Goal: Transaction & Acquisition: Purchase product/service

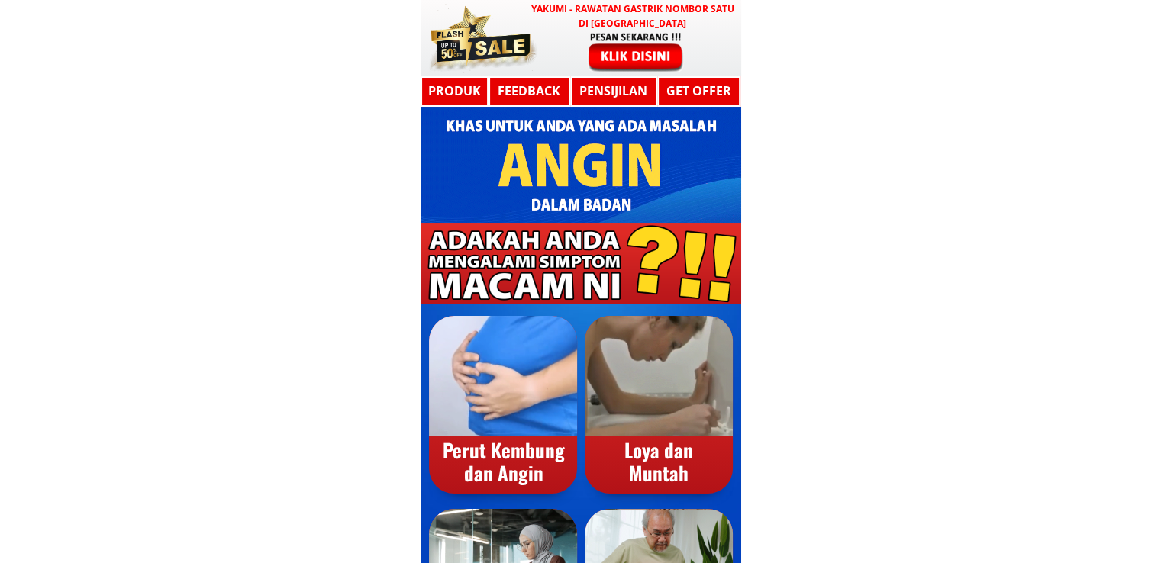
click at [562, 50] on div at bounding box center [580, 38] width 320 height 76
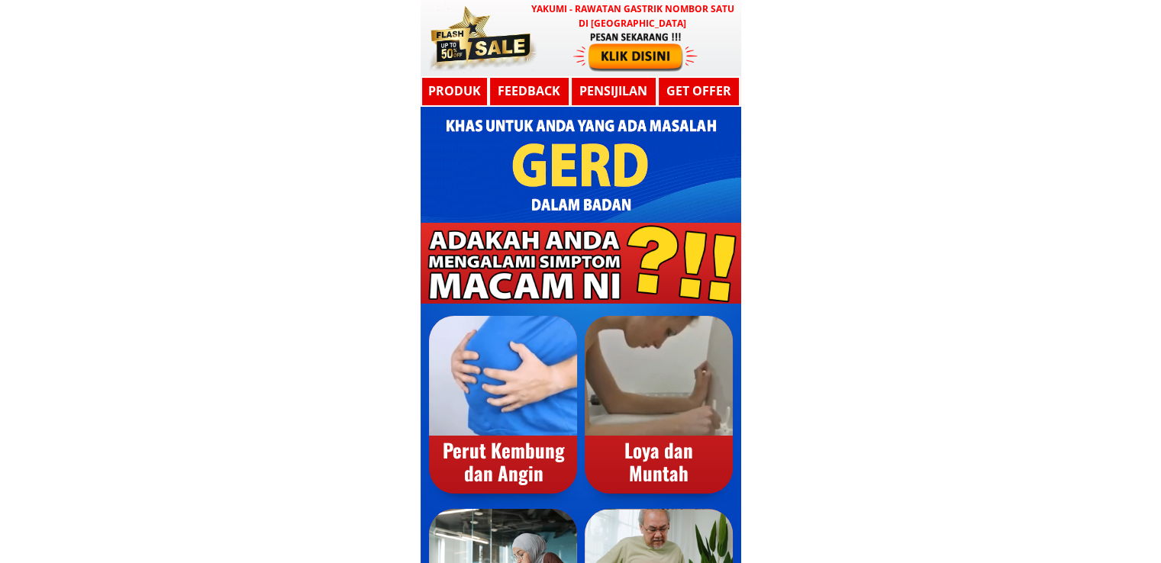
click at [649, 50] on div at bounding box center [635, 51] width 125 height 41
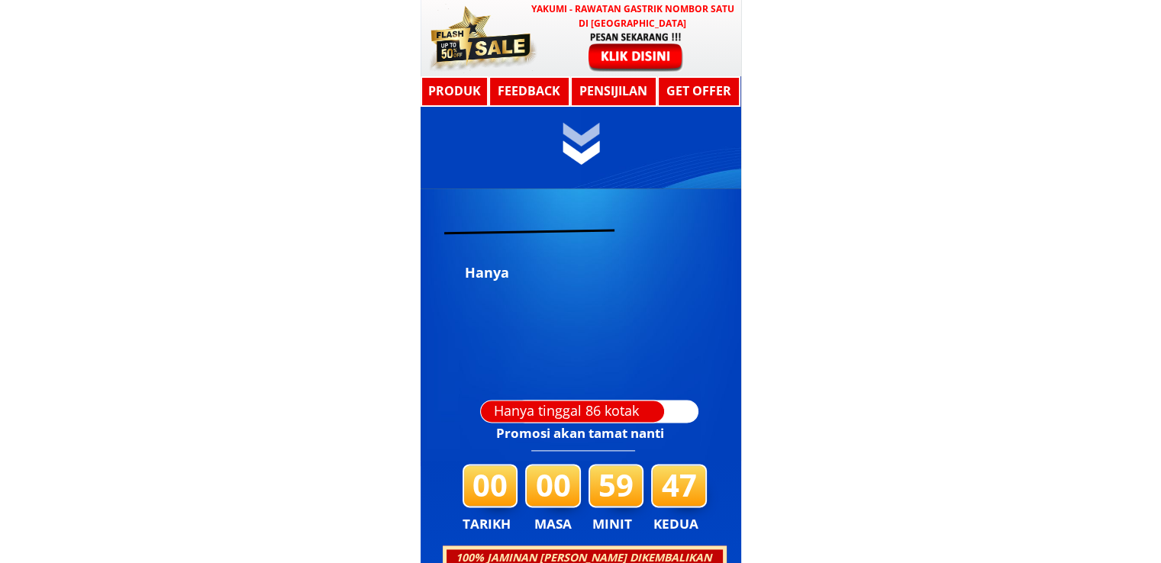
scroll to position [8170, 0]
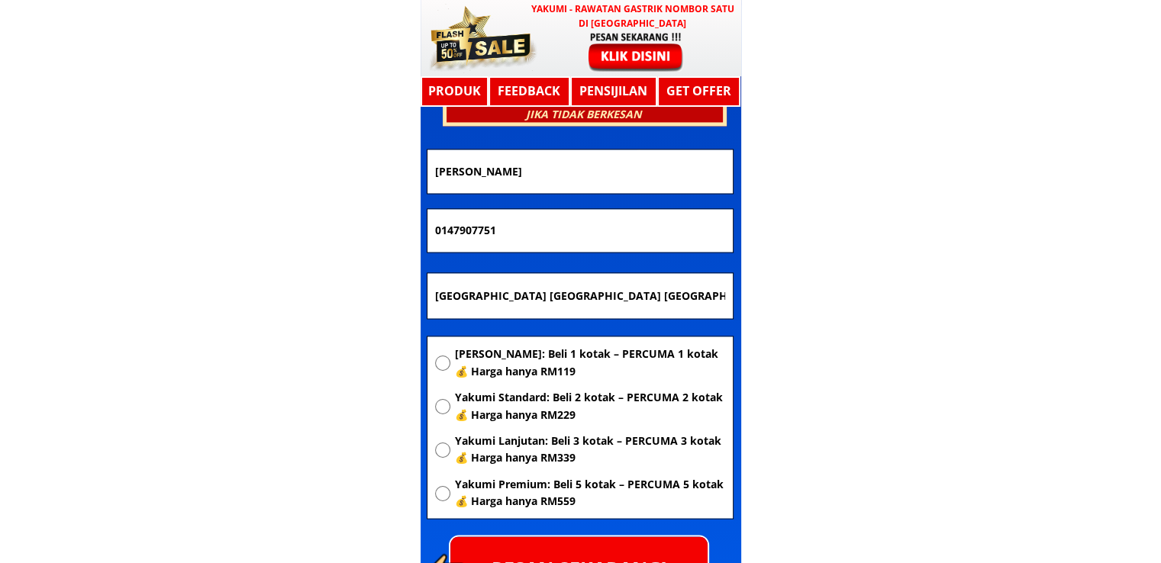
drag, startPoint x: 709, startPoint y: 291, endPoint x: 259, endPoint y: 296, distance: 450.2
paste input "Ig traning center lo"
type input "Ig traning center lo"
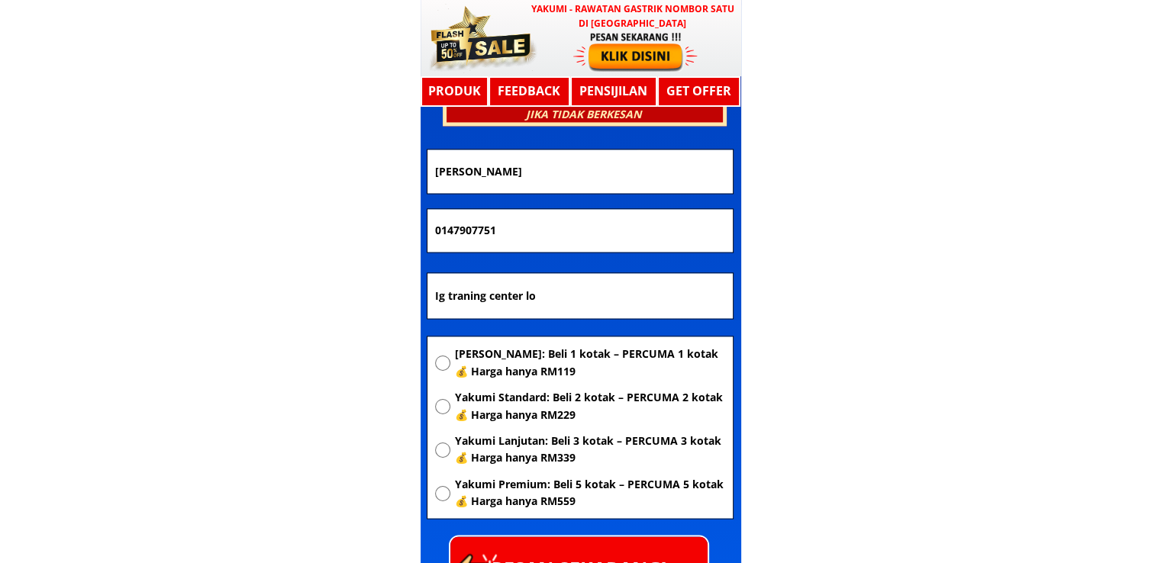
drag, startPoint x: 604, startPoint y: 228, endPoint x: 253, endPoint y: 240, distance: 351.2
paste input "98659674"
type input "0198659674"
drag, startPoint x: 623, startPoint y: 175, endPoint x: 287, endPoint y: 182, distance: 335.8
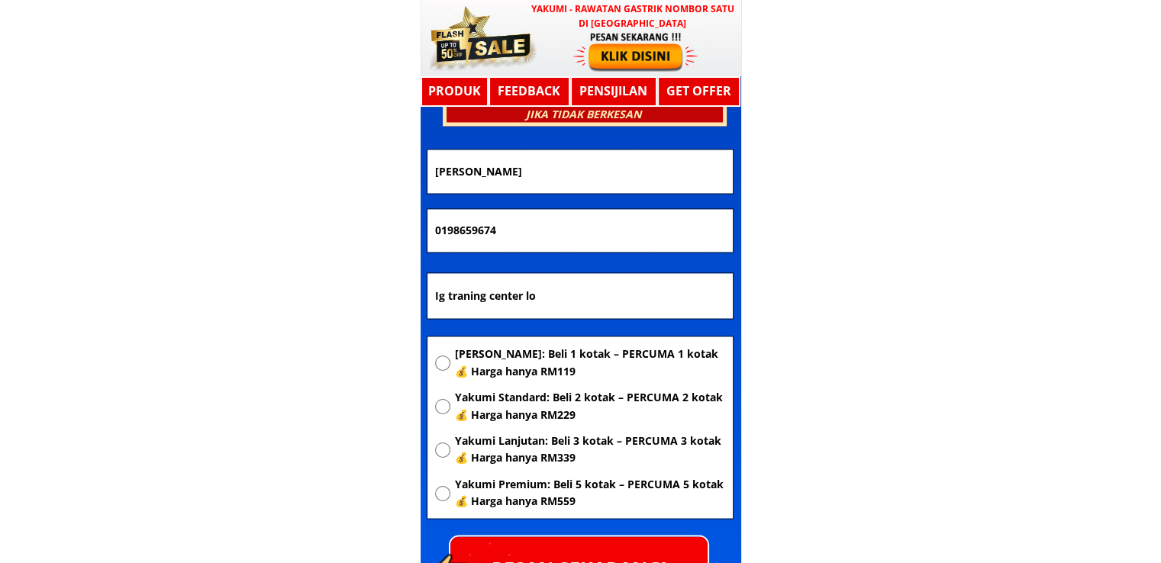
paste input "[PERSON_NAME]"
type input "[PERSON_NAME]"
click at [516, 357] on span "[PERSON_NAME]: Beli 1 kotak – PERCUMA 1 kotak 💰 Harga hanya RM119" at bounding box center [589, 363] width 270 height 34
radio input "true"
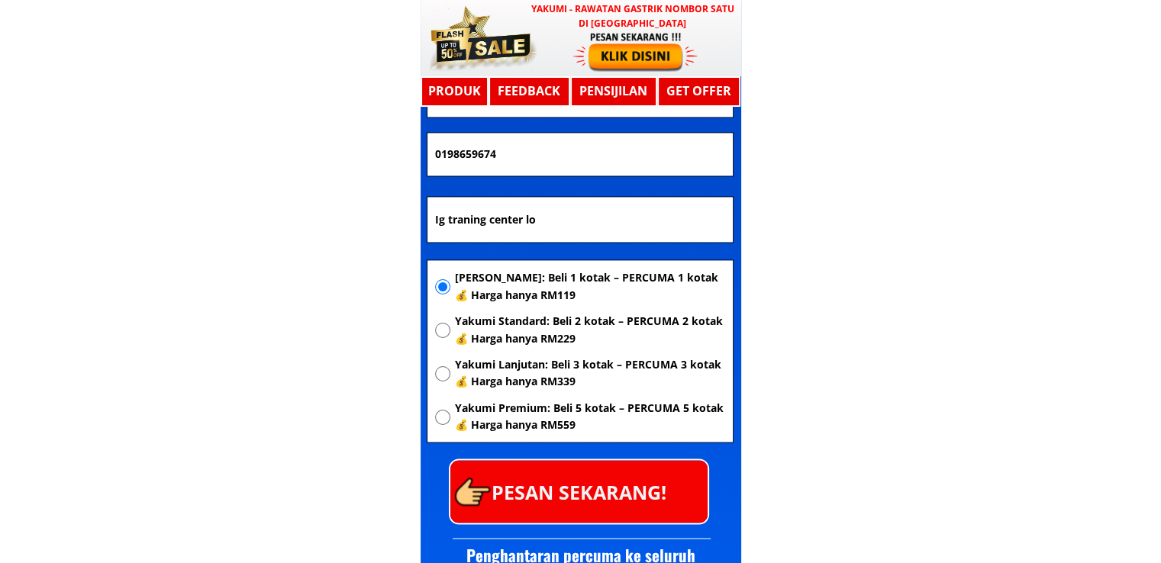
scroll to position [8323, 0]
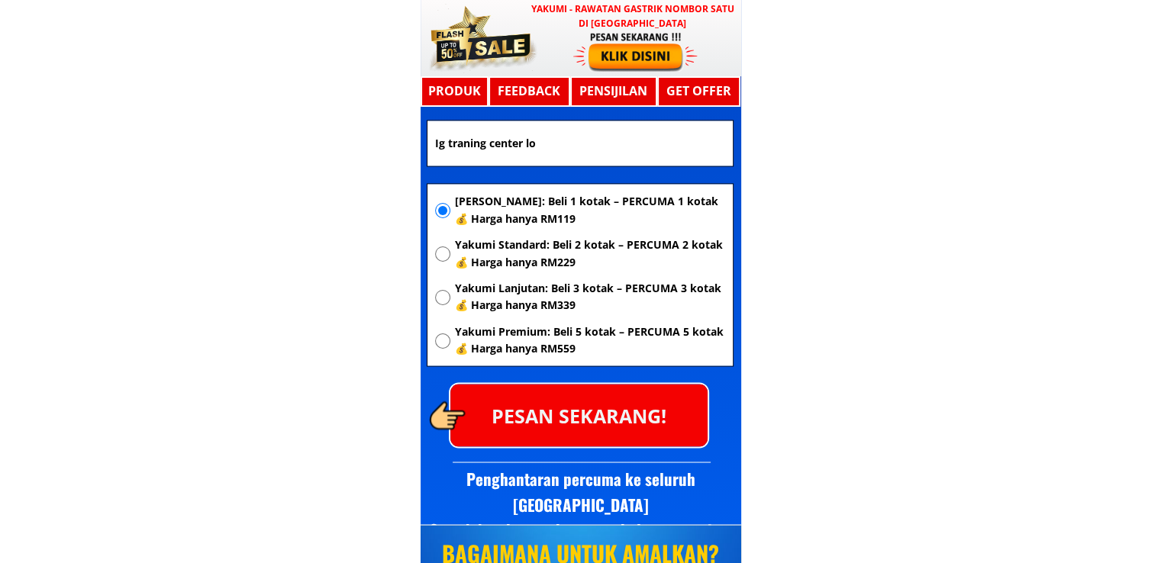
click at [614, 401] on p "PESAN SEKARANG!" at bounding box center [578, 415] width 257 height 62
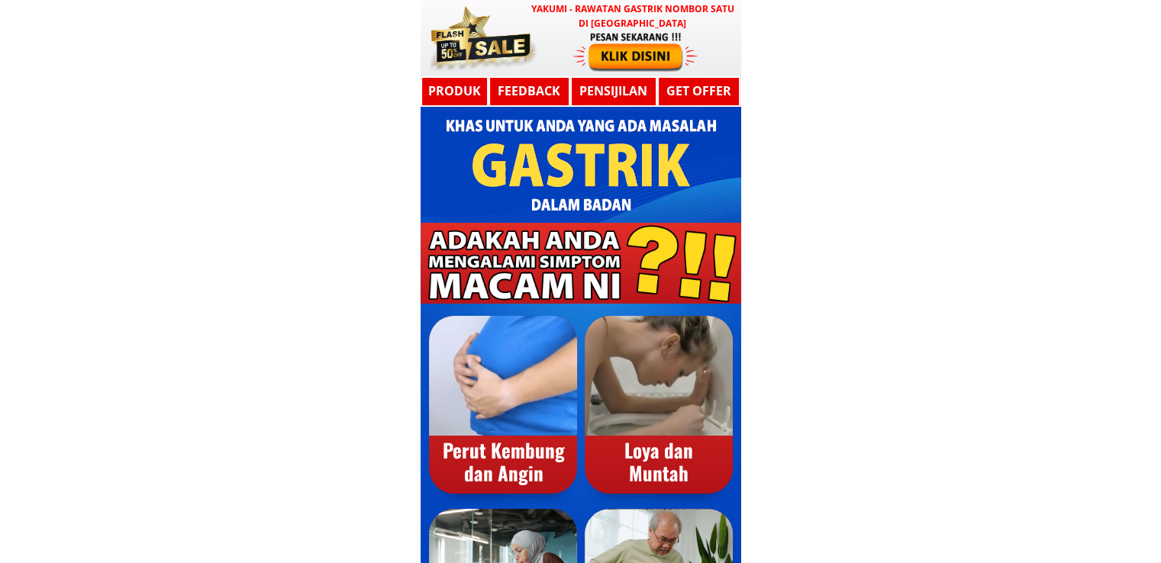
click at [604, 65] on div at bounding box center [635, 51] width 125 height 41
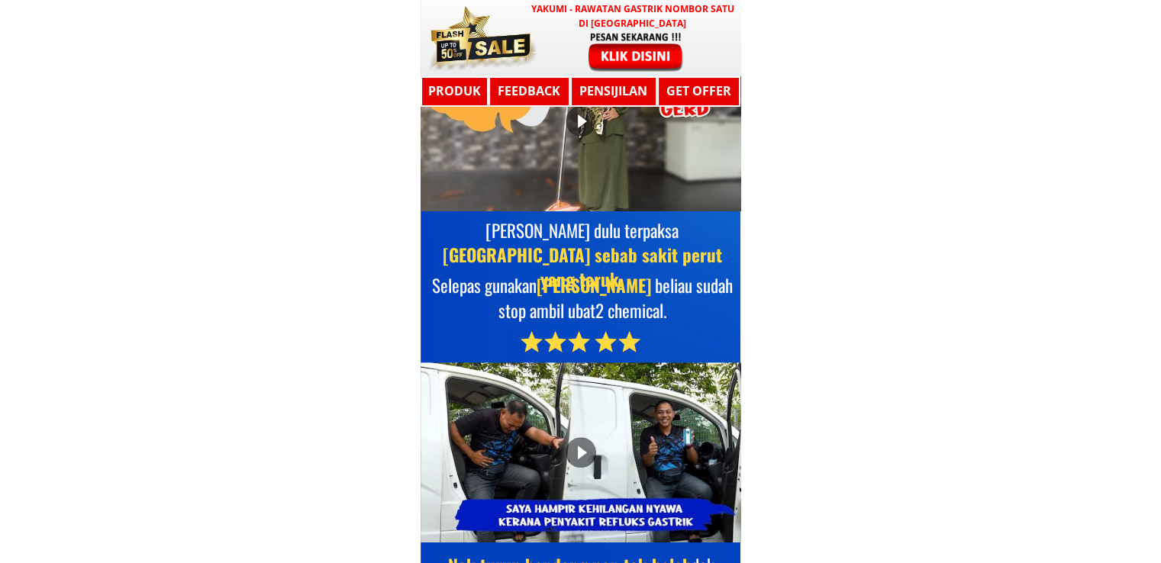
scroll to position [8170, 0]
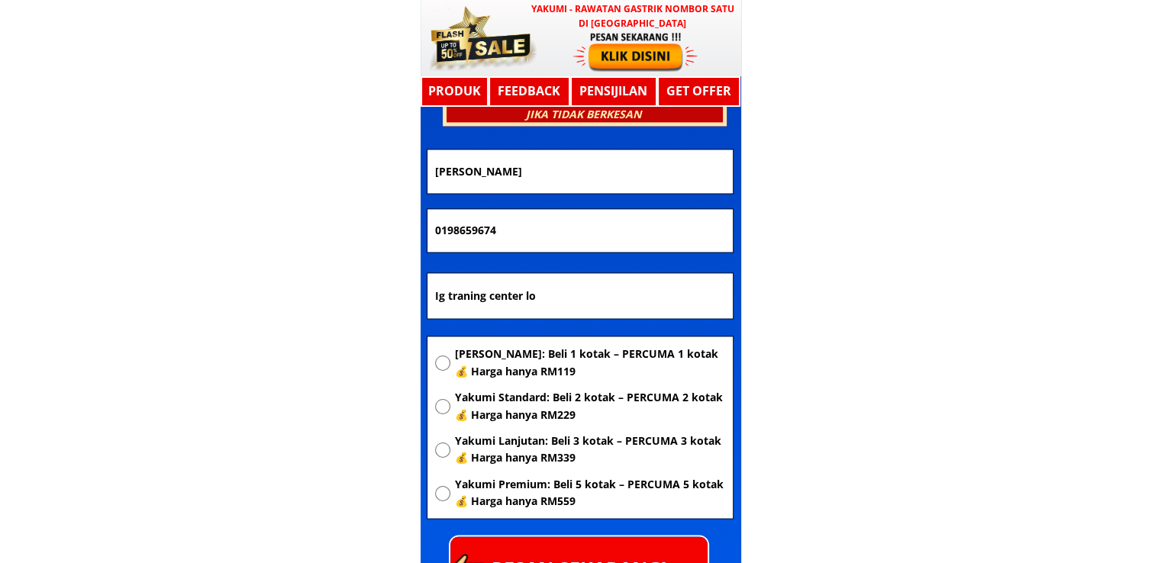
drag, startPoint x: 510, startPoint y: 295, endPoint x: 218, endPoint y: 295, distance: 291.5
paste input "[GEOGRAPHIC_DATA] [GEOGRAPHIC_DATA]"
type input "Kampung Bukit Serdang Mukim Pontian 26800 Kuala Rompin Pahang"
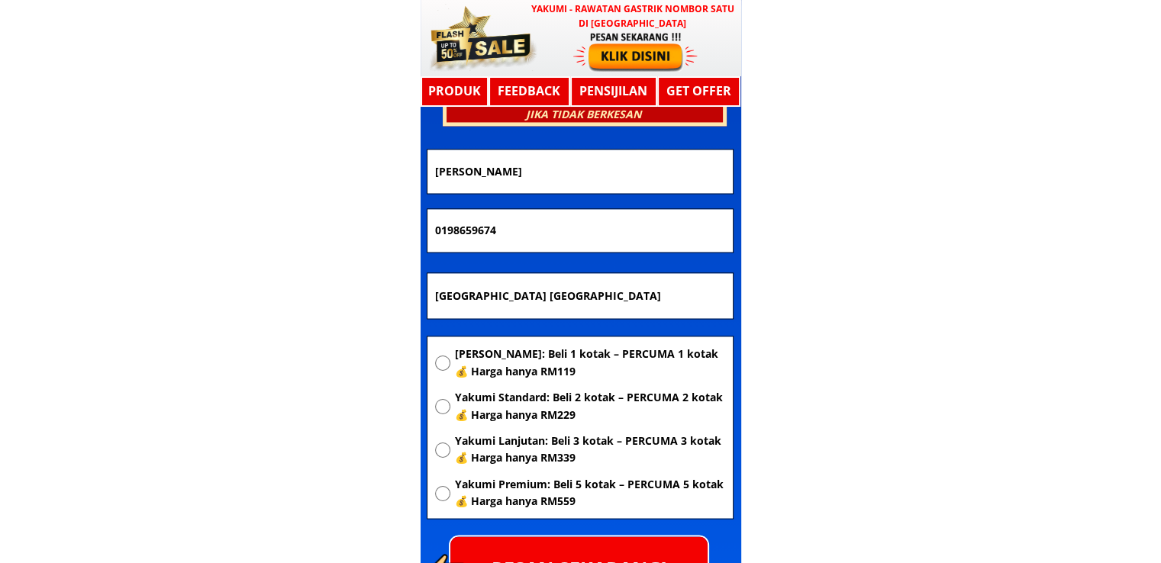
click at [533, 369] on span "[PERSON_NAME]: Beli 1 kotak – PERCUMA 1 kotak 💰 Harga hanya RM119" at bounding box center [589, 363] width 270 height 34
radio input "true"
drag, startPoint x: 537, startPoint y: 226, endPoint x: 255, endPoint y: 230, distance: 282.3
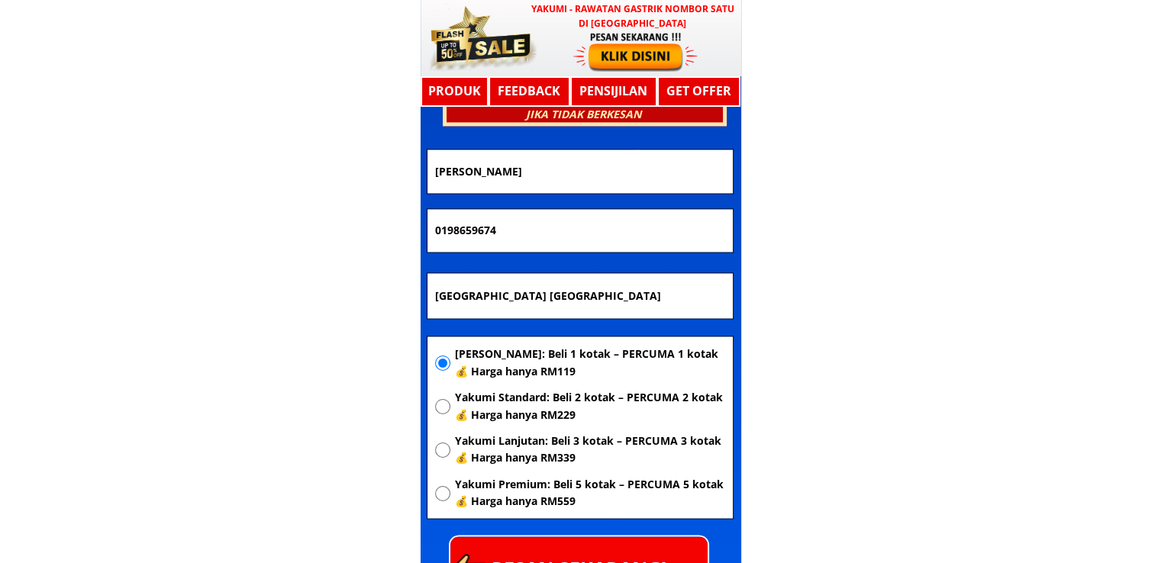
paste input "601116119066"
type input "601116119066"
drag, startPoint x: 348, startPoint y: 184, endPoint x: 166, endPoint y: 199, distance: 183.0
paste input "Mizi Bt Talib"
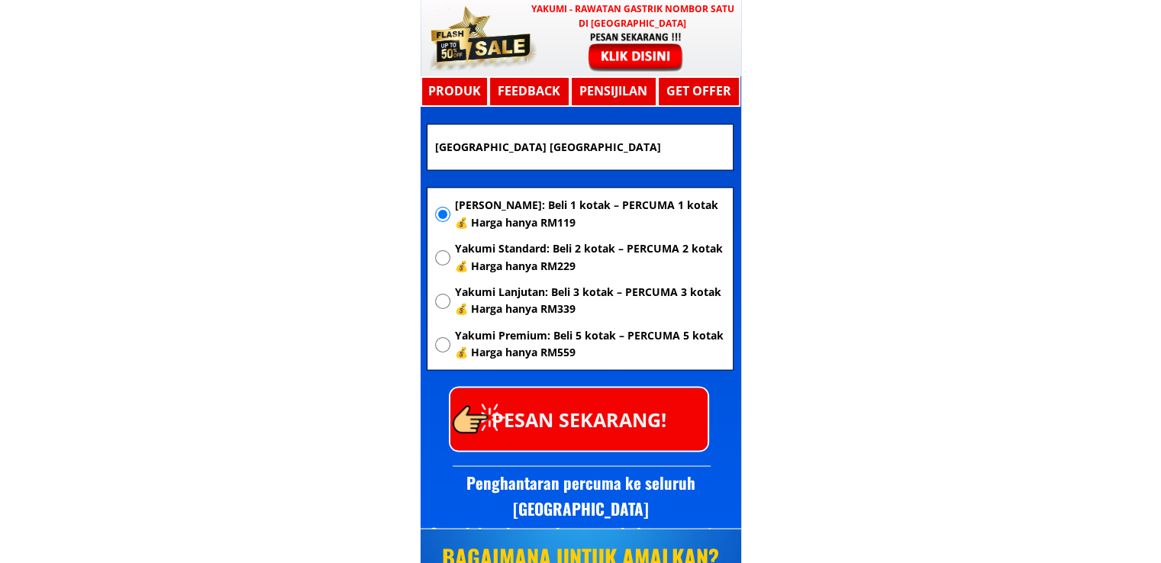
scroll to position [8323, 0]
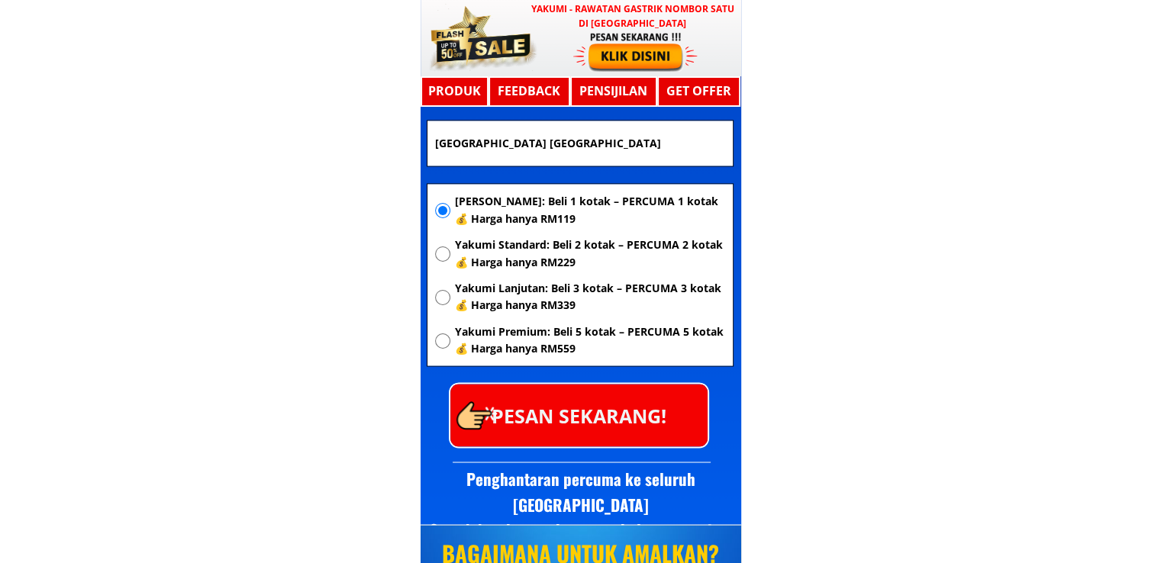
type input "Mizi Bt Talib"
click at [672, 405] on p "PESAN SEKARANG!" at bounding box center [578, 415] width 257 height 62
